Goal: Information Seeking & Learning: Learn about a topic

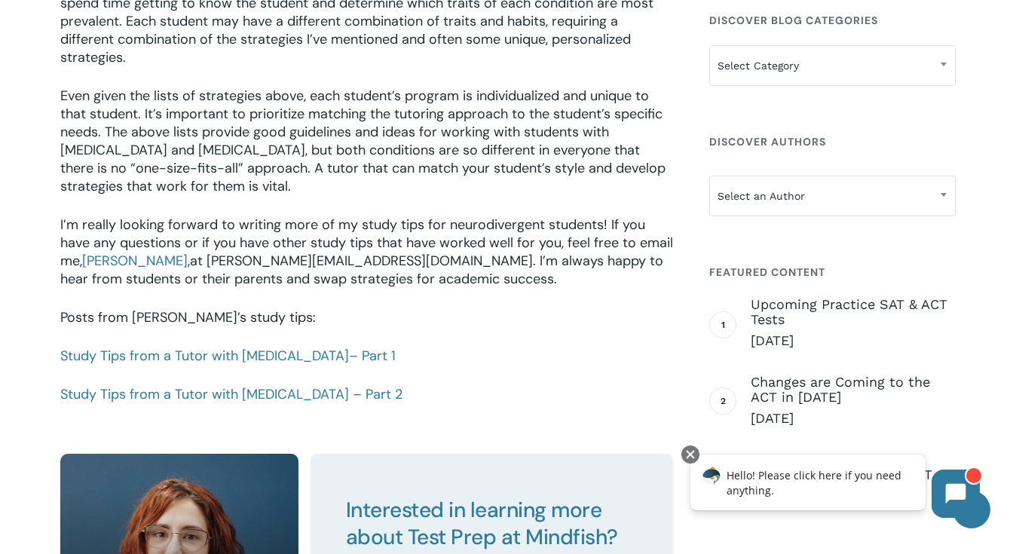
scroll to position [2990, 0]
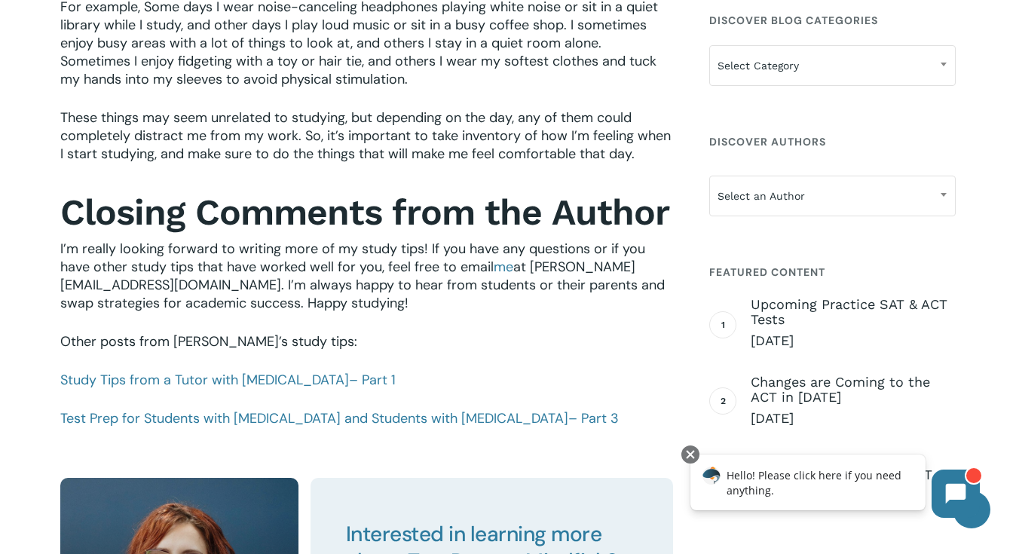
scroll to position [1546, 0]
